Goal: Task Accomplishment & Management: Use online tool/utility

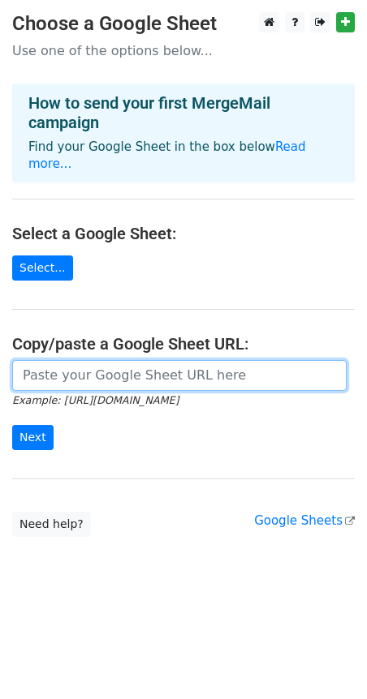
click at [105, 360] on input "url" at bounding box center [179, 375] width 334 height 31
paste input "[URL][DOMAIN_NAME]"
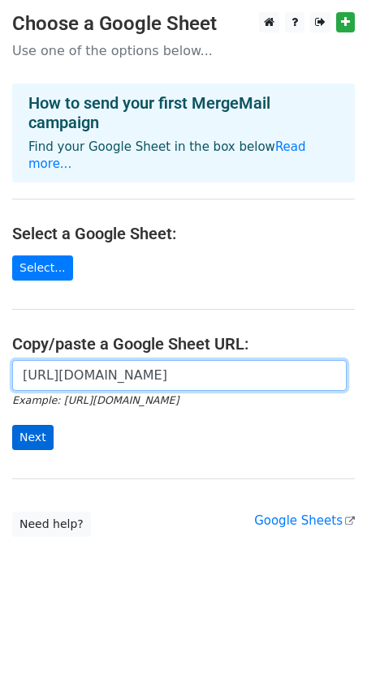
type input "[URL][DOMAIN_NAME]"
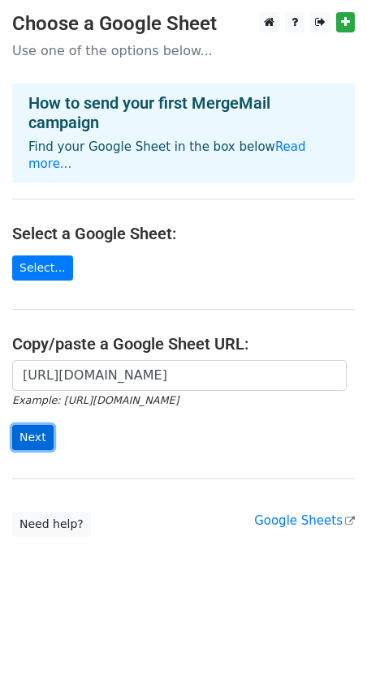
click at [41, 425] on input "Next" at bounding box center [32, 437] width 41 height 25
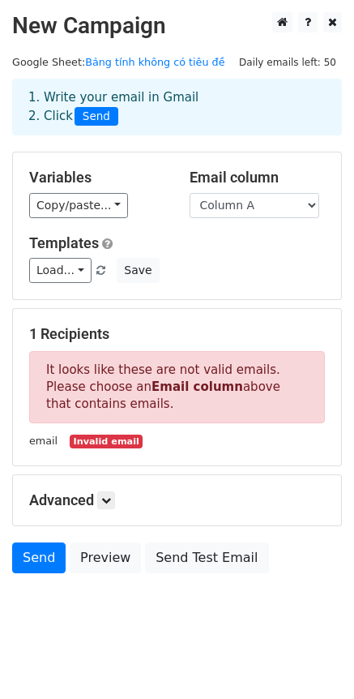
click at [44, 438] on small "email" at bounding box center [43, 441] width 28 height 12
click at [44, 447] on small "email" at bounding box center [43, 441] width 28 height 12
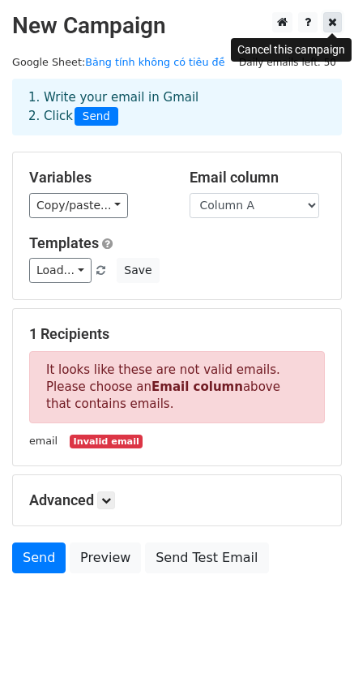
click at [336, 24] on icon at bounding box center [332, 21] width 9 height 11
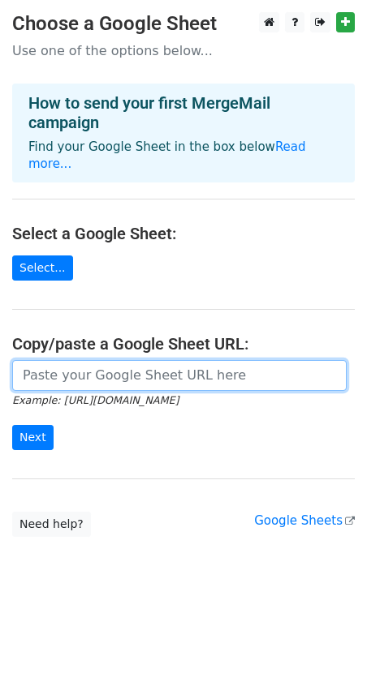
click at [96, 360] on input "url" at bounding box center [179, 375] width 334 height 31
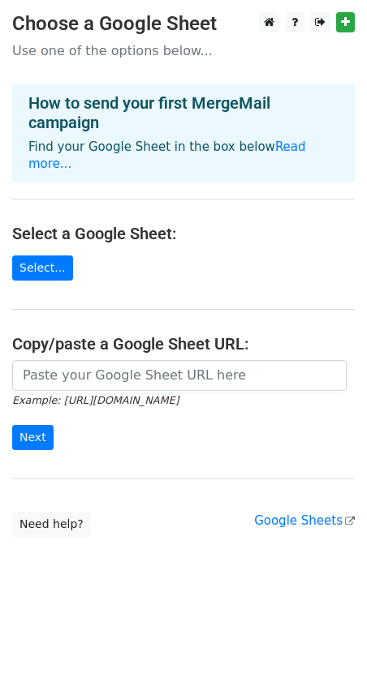
click at [121, 503] on main "Choose a Google Sheet Use one of the options below... How to send your first Me…" at bounding box center [183, 274] width 367 height 525
click at [102, 450] on main "Choose a Google Sheet Use one of the options below... How to send your first Me…" at bounding box center [183, 274] width 367 height 525
click at [114, 284] on main "Choose a Google Sheet Use one of the options below... How to send your first Me…" at bounding box center [183, 274] width 367 height 525
click at [47, 255] on link "Select..." at bounding box center [42, 267] width 61 height 25
